Goal: Find specific page/section: Find specific page/section

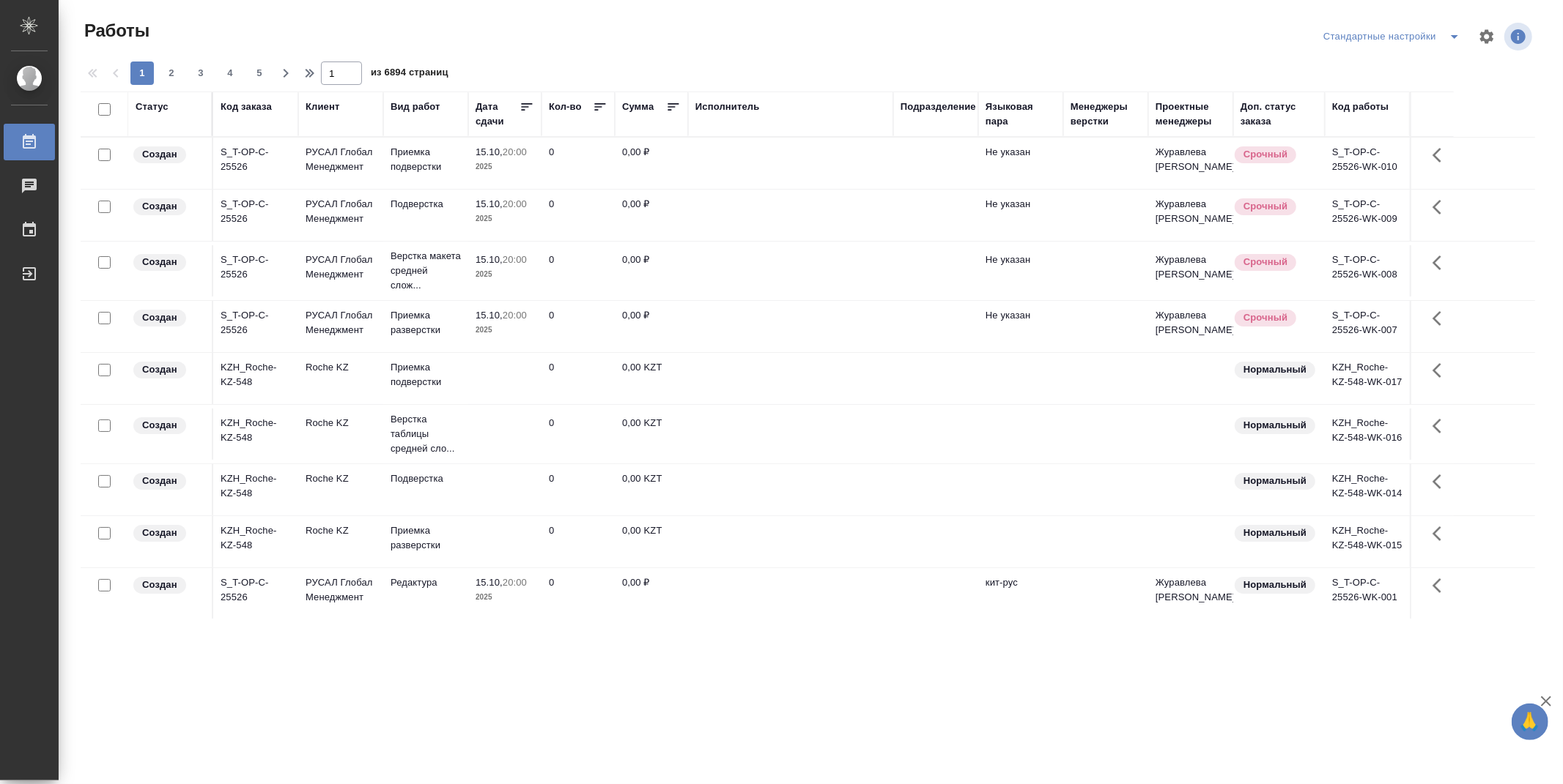
click at [926, 100] on div "Подразделение" at bounding box center [939, 107] width 75 height 15
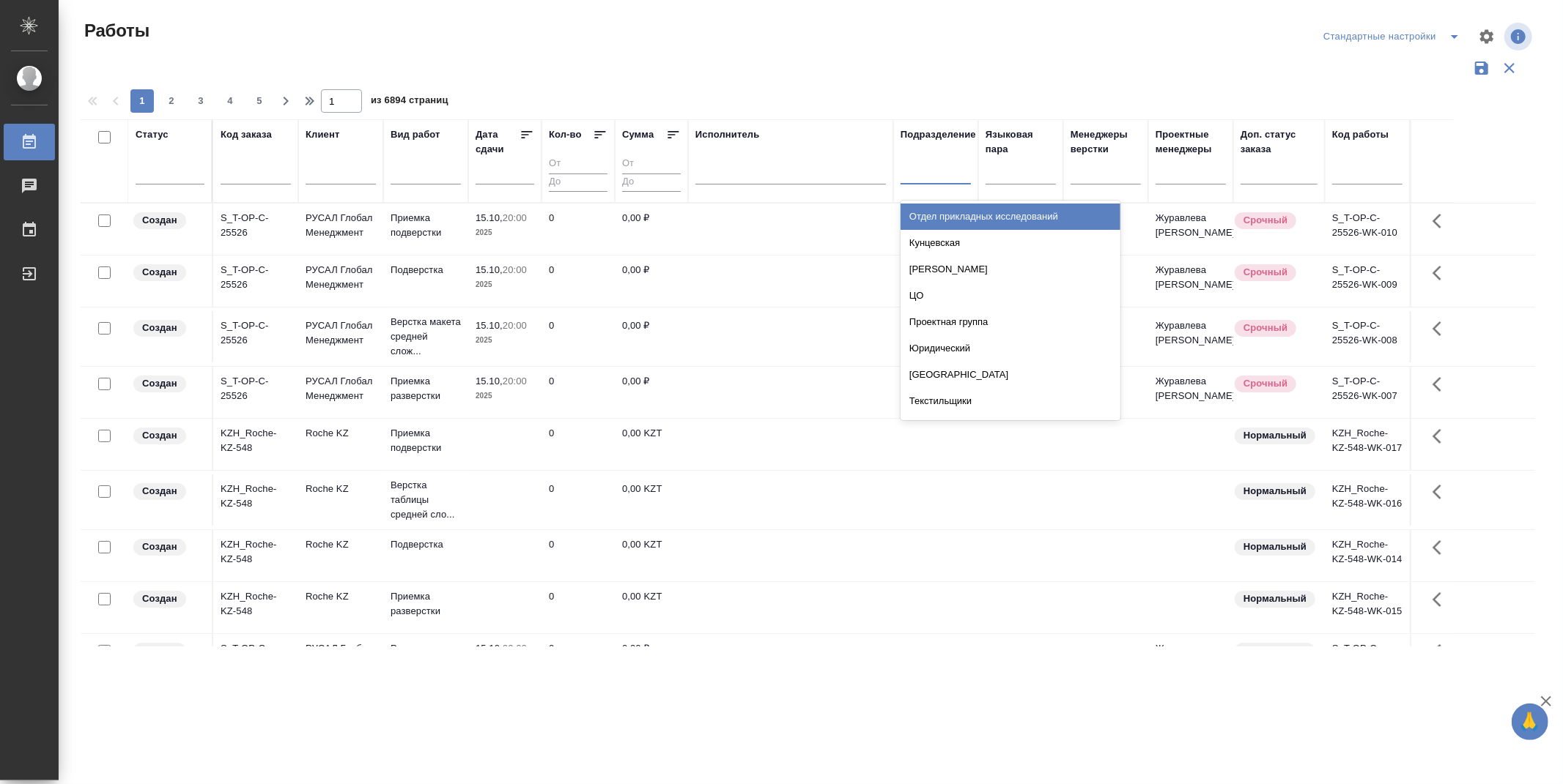
click at [942, 178] on div at bounding box center [936, 170] width 70 height 22
type input "dt"
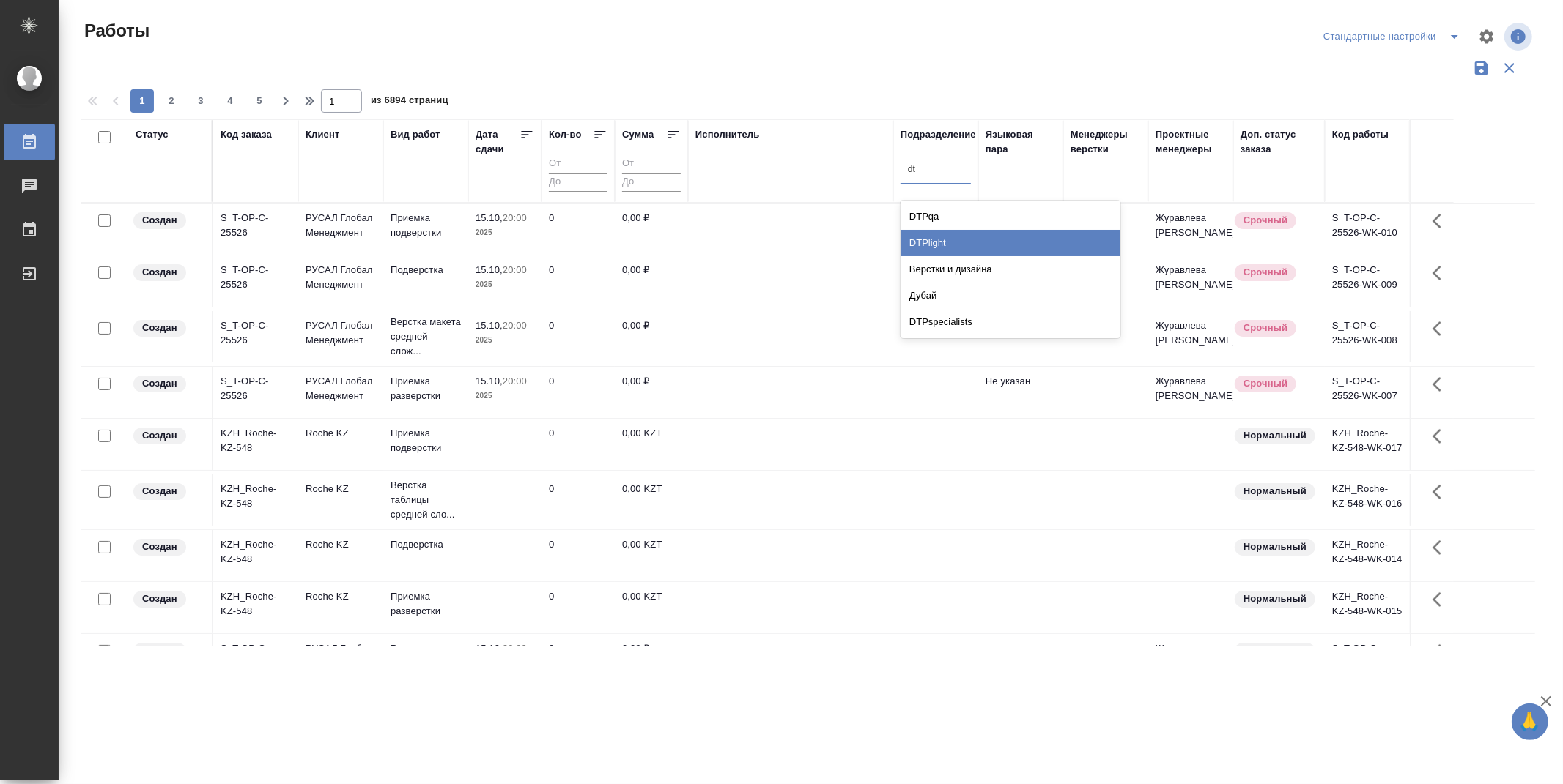
click at [952, 240] on div "DTPlight" at bounding box center [1011, 243] width 220 height 27
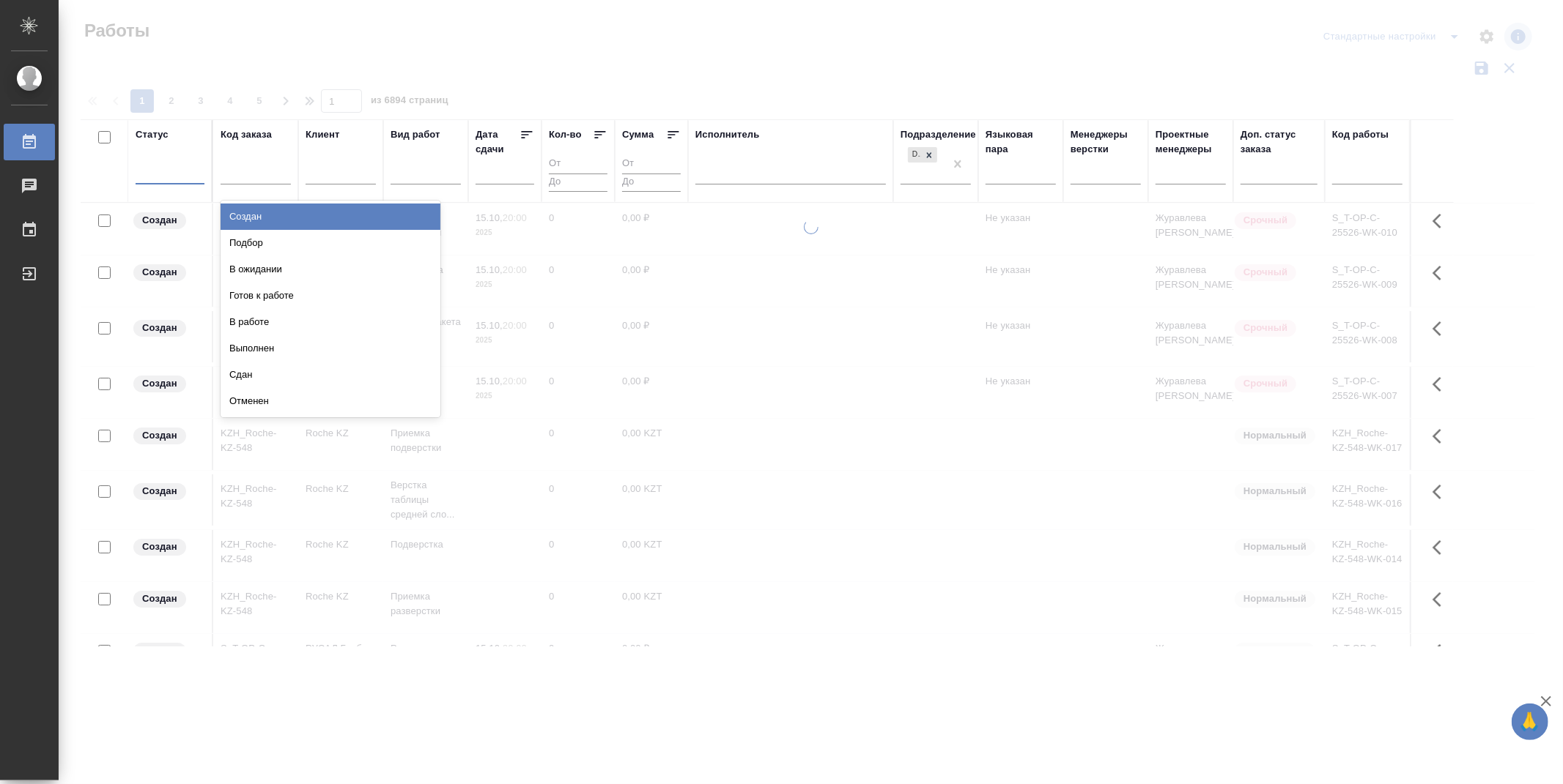
click at [154, 176] on div at bounding box center [170, 170] width 69 height 22
type input "по"
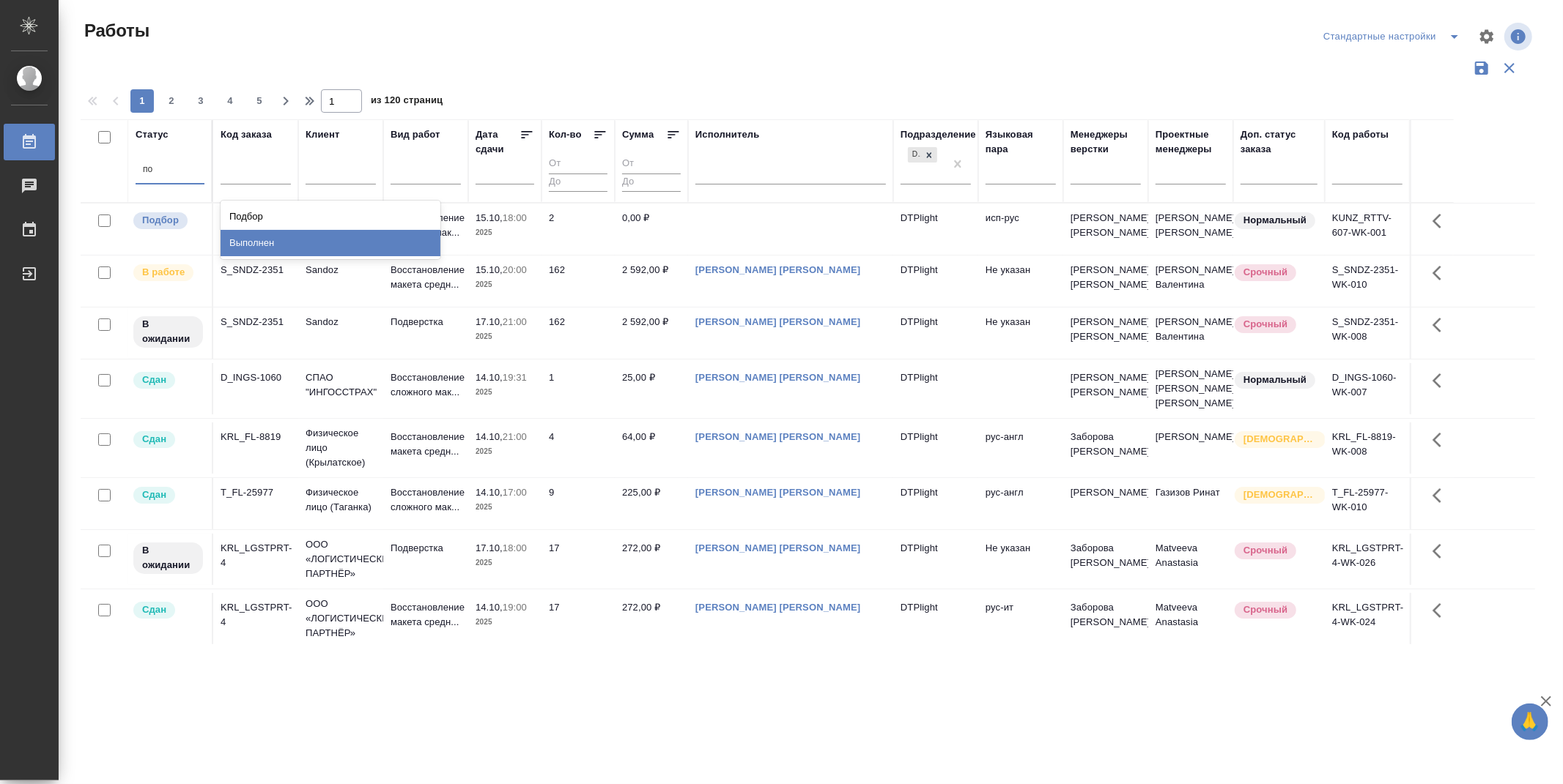
click at [368, 240] on div "Выполнен" at bounding box center [330, 243] width 220 height 27
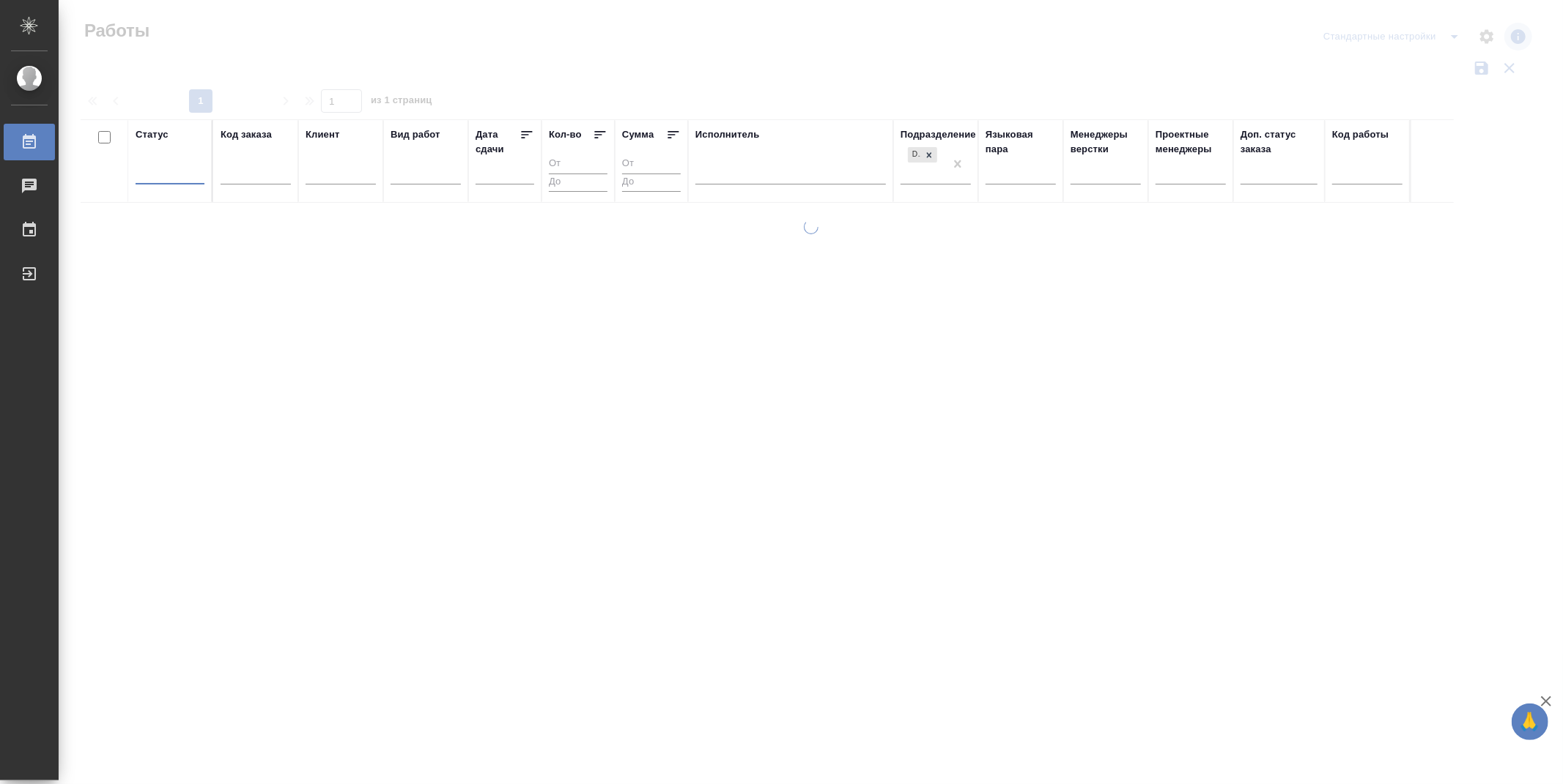
click at [160, 166] on div at bounding box center [170, 170] width 69 height 22
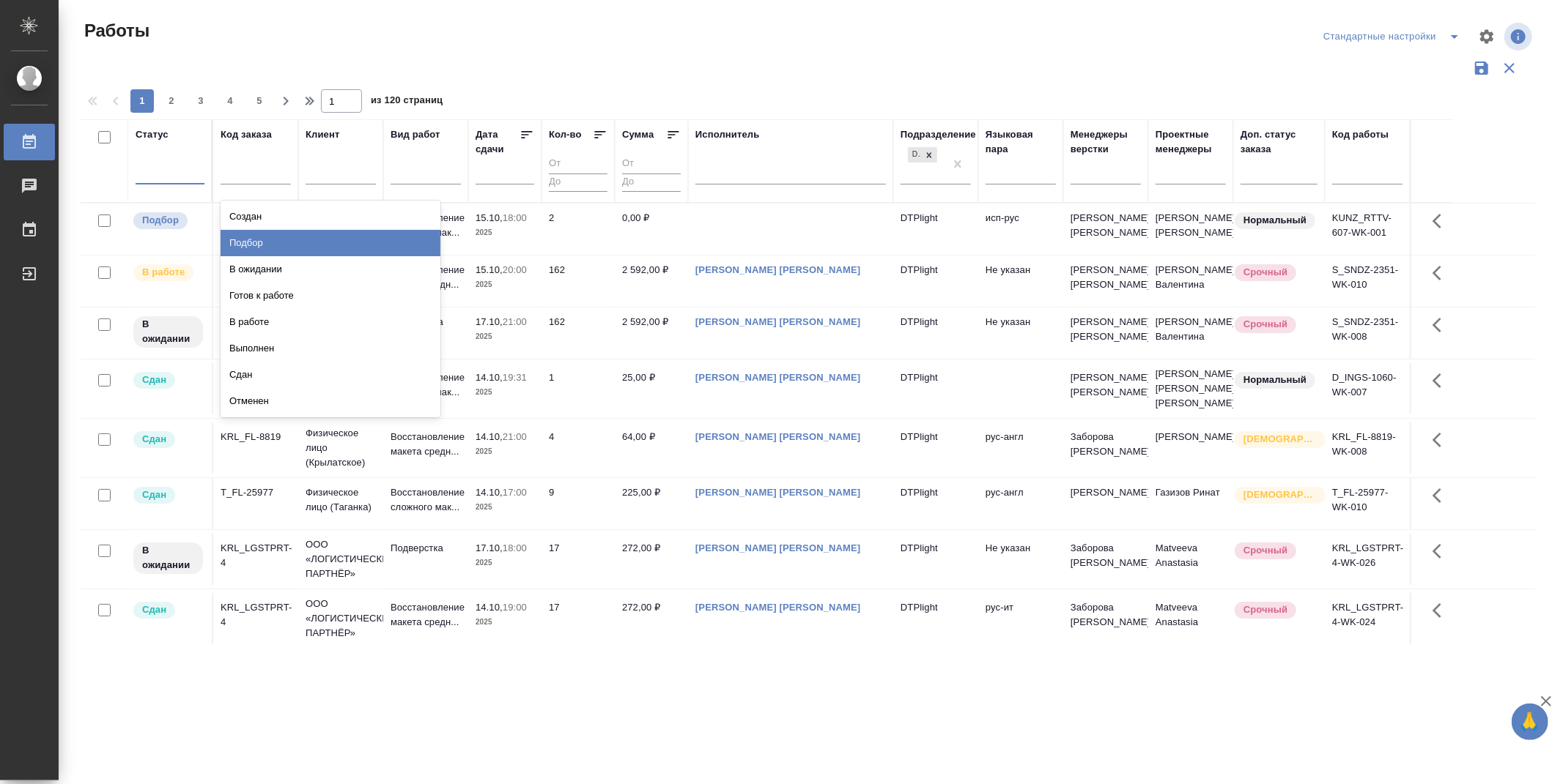
click at [301, 240] on div "Подбор" at bounding box center [330, 243] width 220 height 27
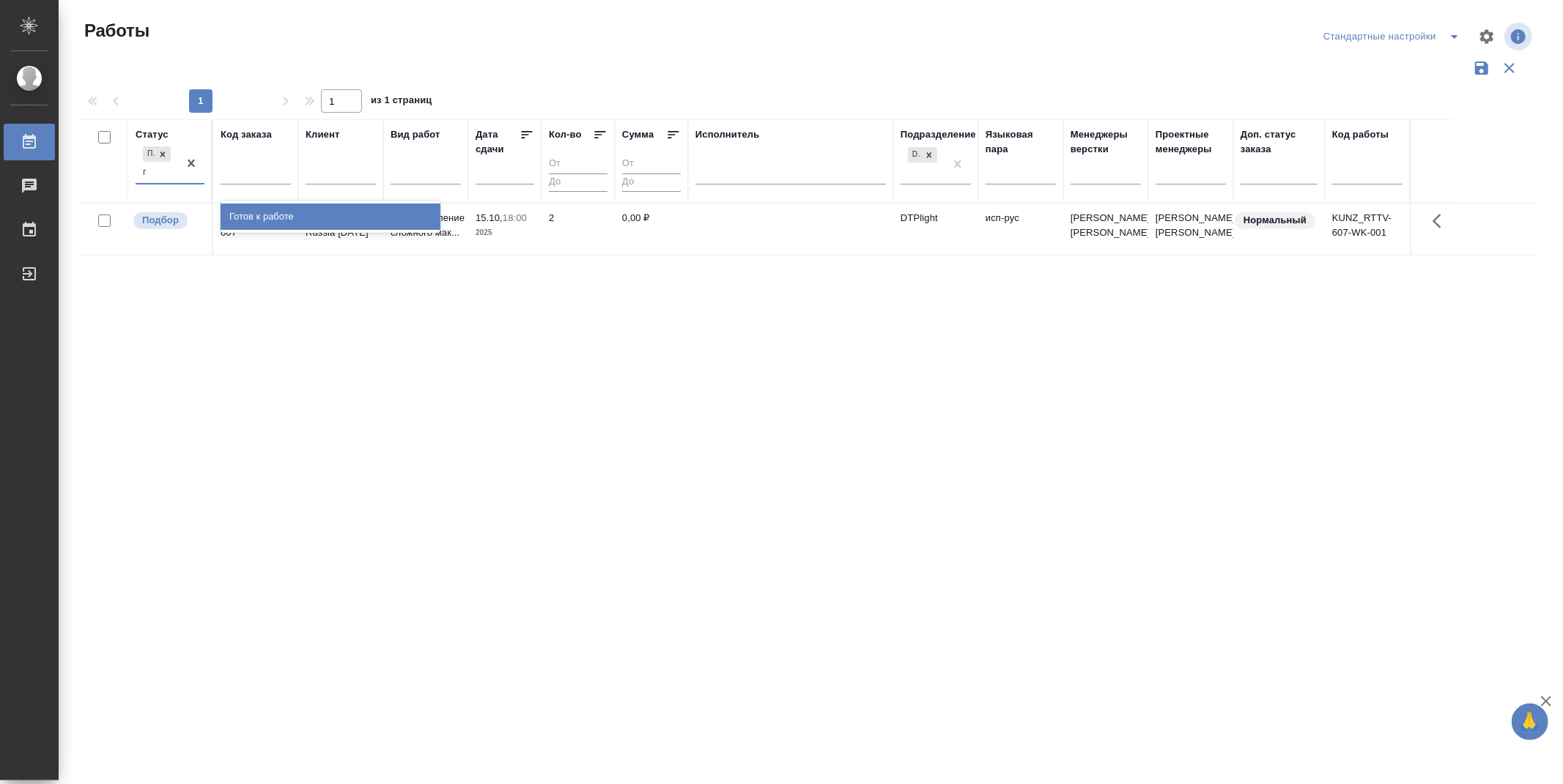
type input "го"
click at [288, 215] on div "Готов к работе" at bounding box center [330, 216] width 220 height 27
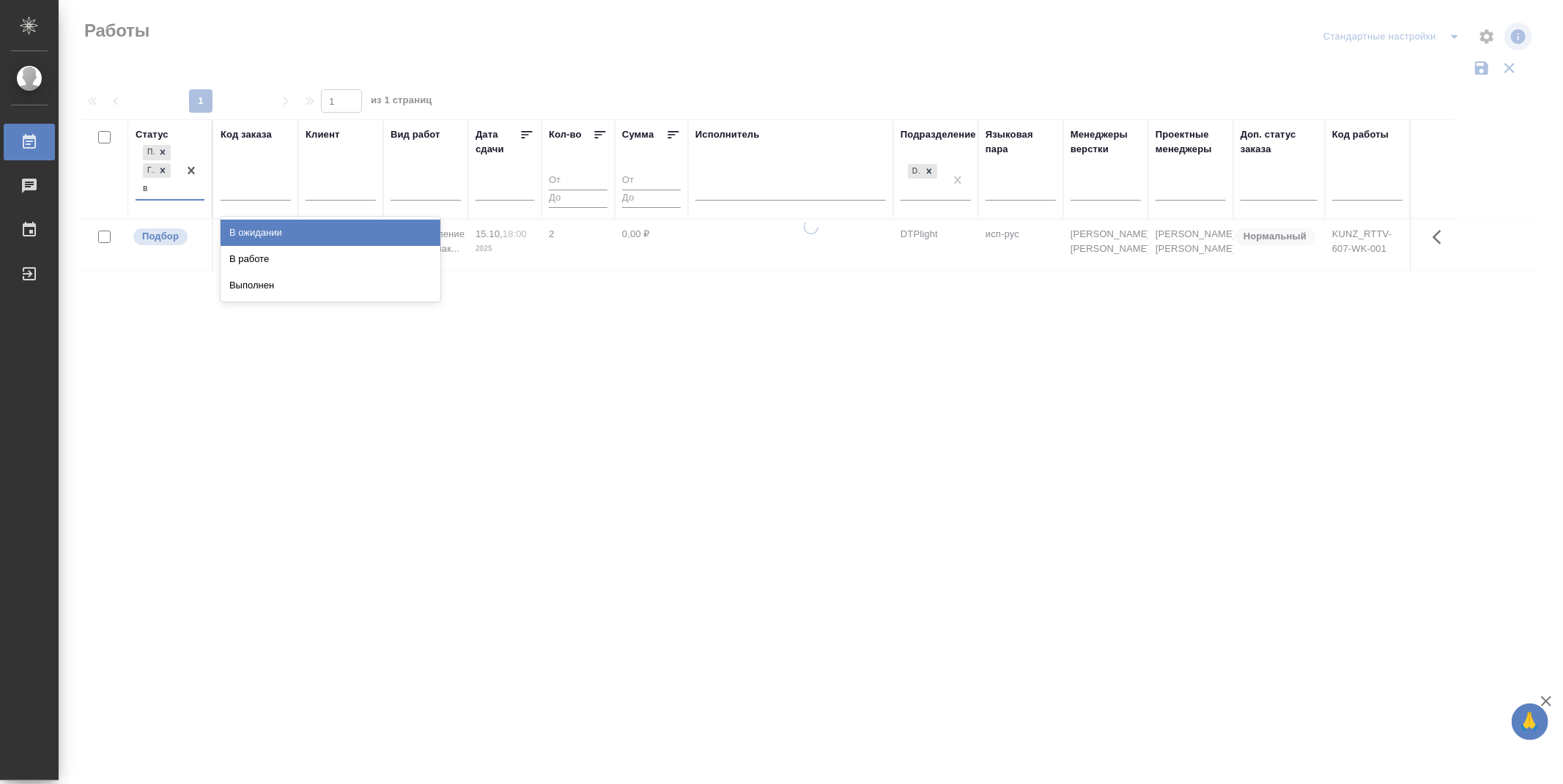
type input "в р"
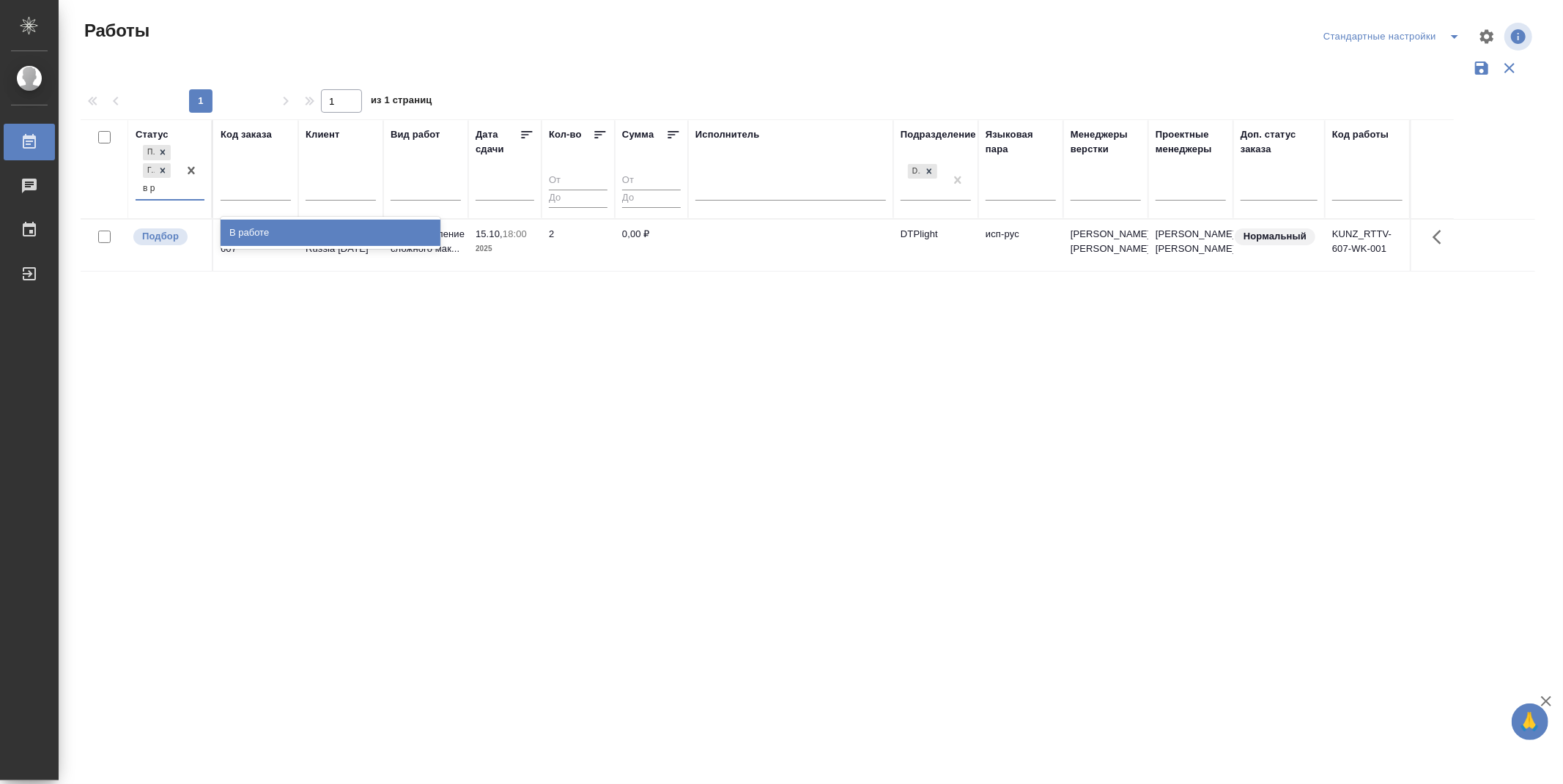
click at [294, 231] on div "В работе" at bounding box center [330, 233] width 220 height 27
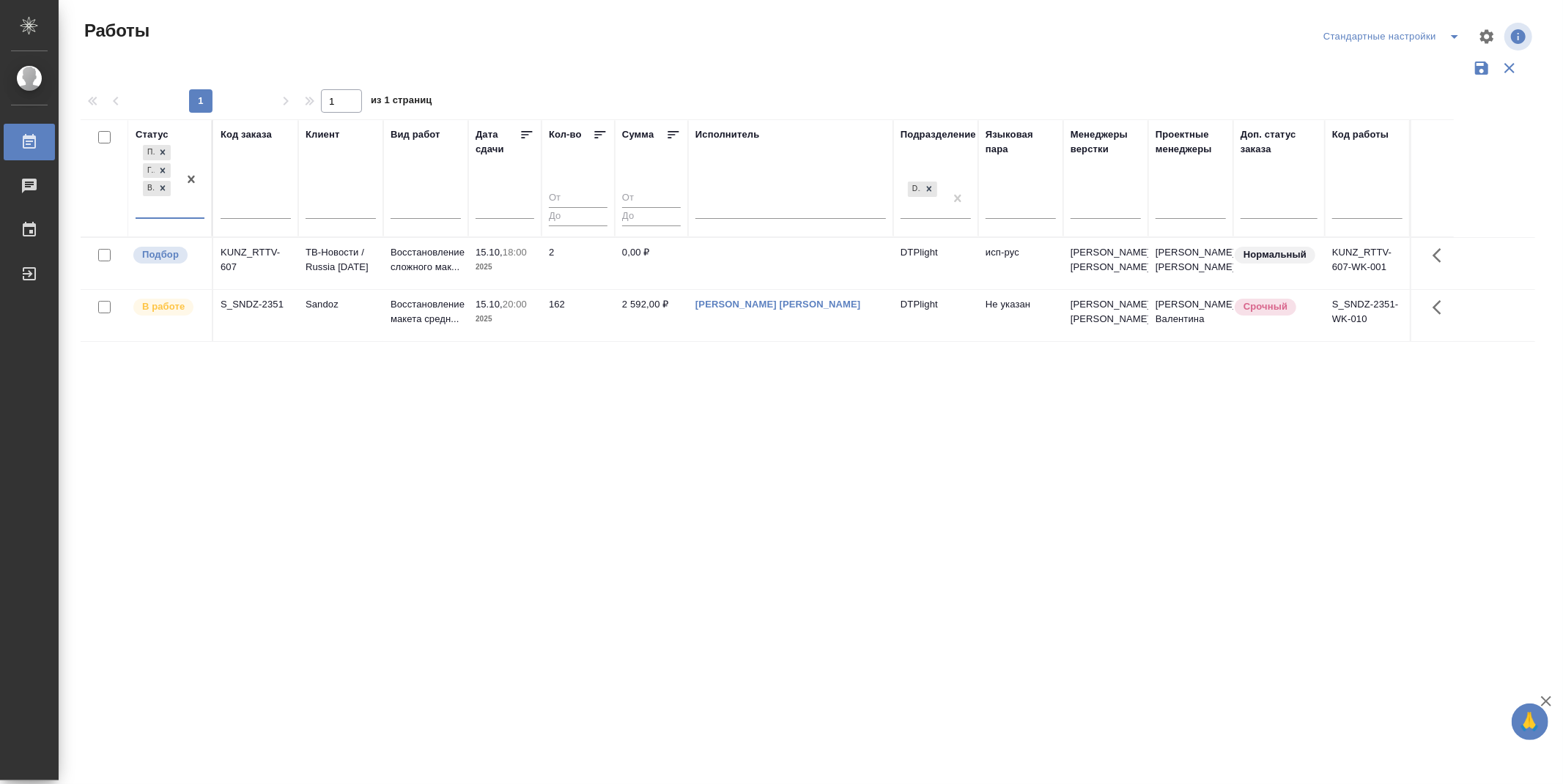
click at [522, 129] on icon at bounding box center [527, 134] width 15 height 15
